Goal: Task Accomplishment & Management: Use online tool/utility

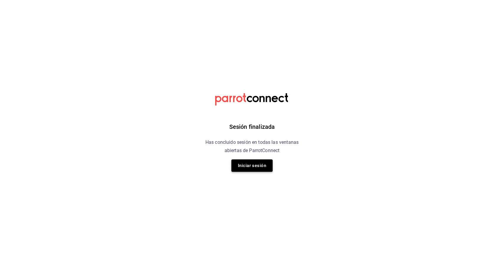
click at [267, 164] on button "Iniciar sesión" at bounding box center [251, 166] width 41 height 12
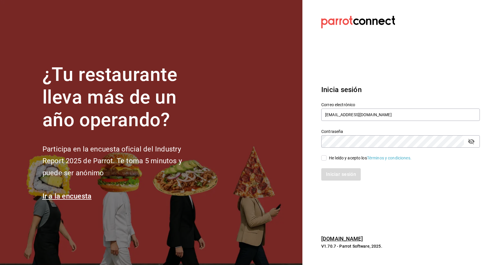
click at [324, 160] on input "He leído y acepto los Términos y condiciones." at bounding box center [323, 158] width 5 height 5
checkbox input "true"
click at [341, 181] on button "Iniciar sesión" at bounding box center [341, 174] width 40 height 12
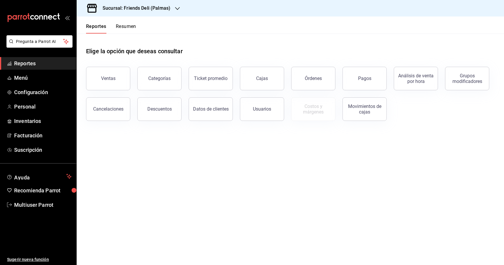
click at [162, 5] on h3 "Sucursal: Friends Deli (Palmas)" at bounding box center [134, 8] width 72 height 7
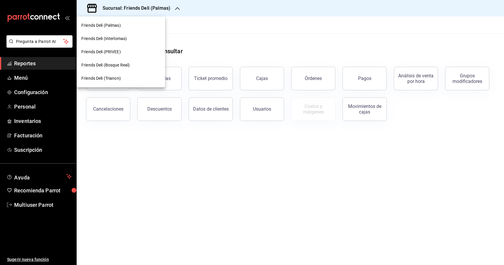
click at [101, 77] on span "Friends Deli (Trianon)" at bounding box center [100, 78] width 39 height 6
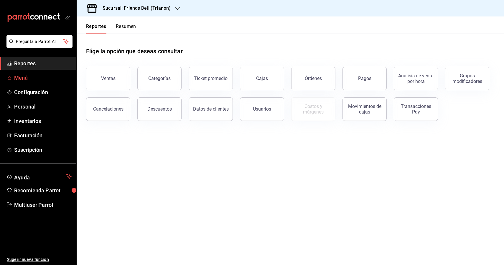
click at [59, 80] on span "Menú" at bounding box center [42, 78] width 57 height 8
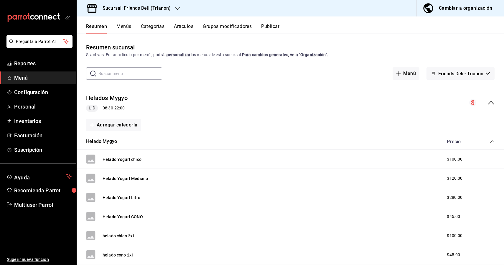
click at [189, 24] on button "Artículos" at bounding box center [183, 29] width 19 height 10
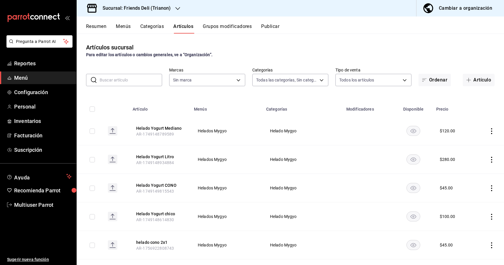
type input "46f444b7-d9bf-43e9-a233-73f8f1315161,2e295e2e-aa5c-4bf0-9e45-3d61c8f0031e,a02b7…"
type input "355fea8e-4809-4181-a067-089d713d2904"
click at [118, 75] on input "text" at bounding box center [131, 80] width 62 height 12
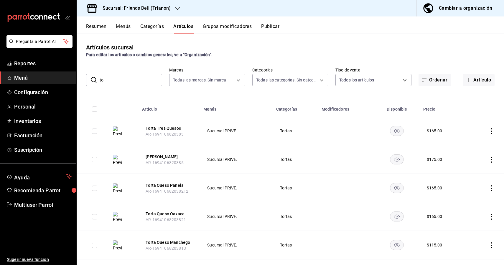
type input "t"
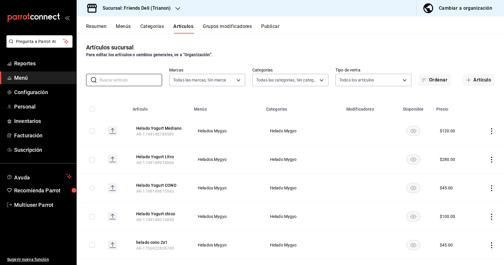
click at [359, 38] on div "Artículos sucursal Para editar los artículos o cambios generales, ve a “Organiz…" at bounding box center [290, 150] width 427 height 232
